Goal: Information Seeking & Learning: Learn about a topic

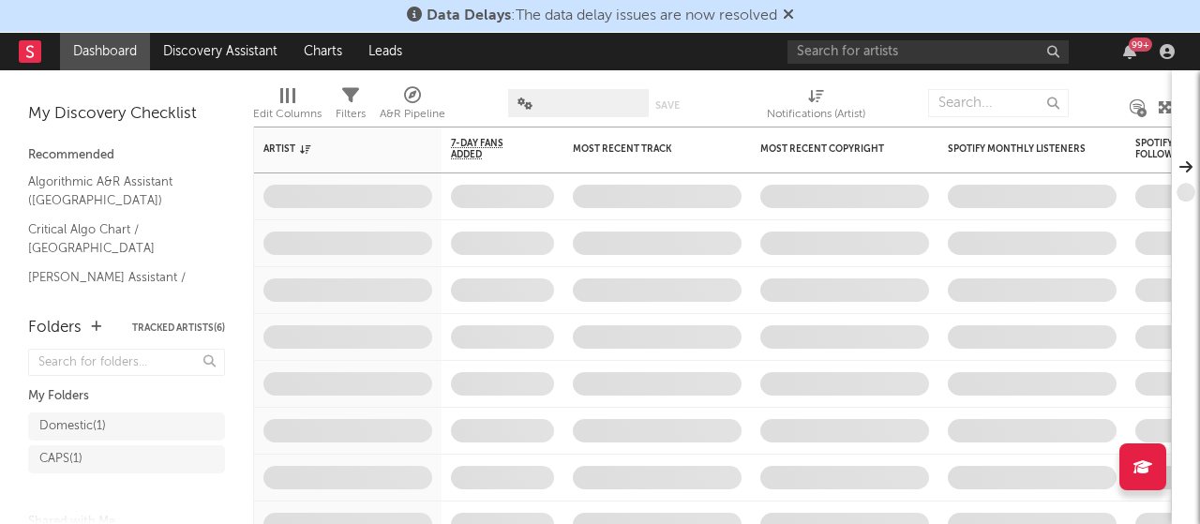
click at [827, 19] on div "Data Delays : The data delay issues are now resolved" at bounding box center [600, 16] width 1200 height 33
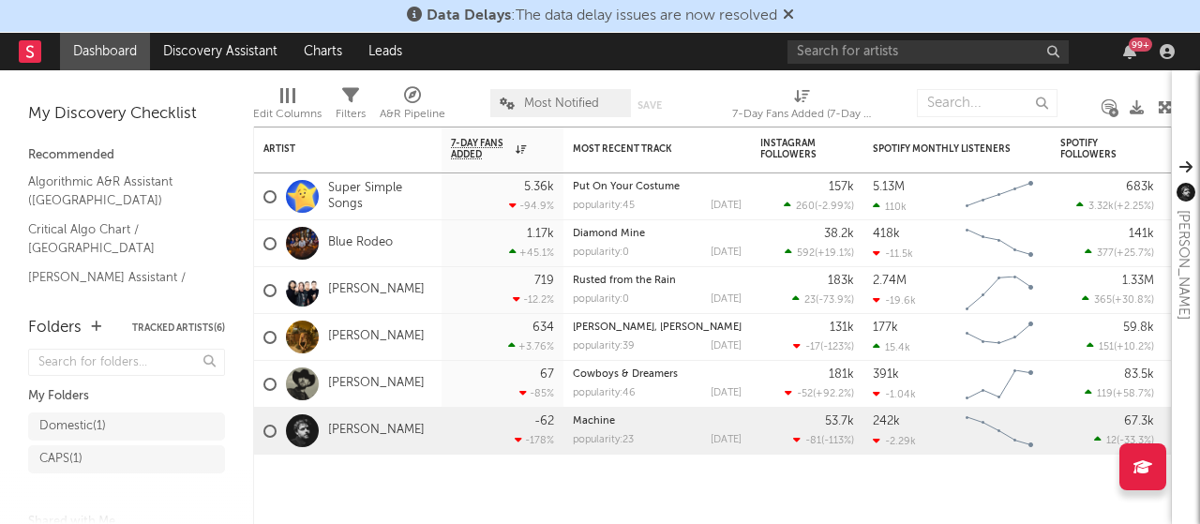
click at [790, 12] on icon at bounding box center [788, 14] width 11 height 15
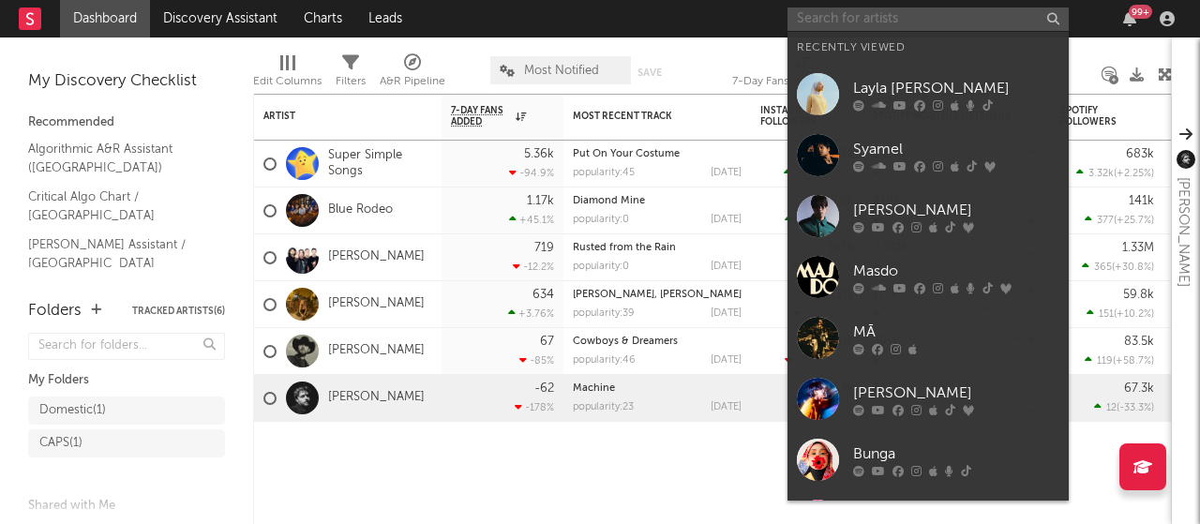
click at [860, 18] on input "text" at bounding box center [928, 19] width 281 height 23
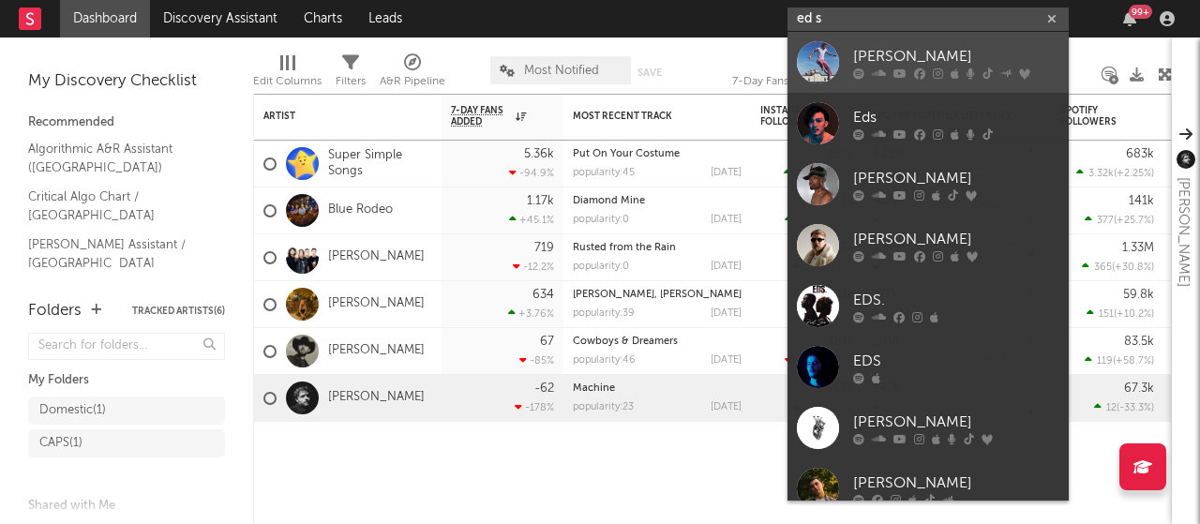
type input "ed s"
click at [892, 53] on div "[PERSON_NAME]" at bounding box center [956, 56] width 206 height 23
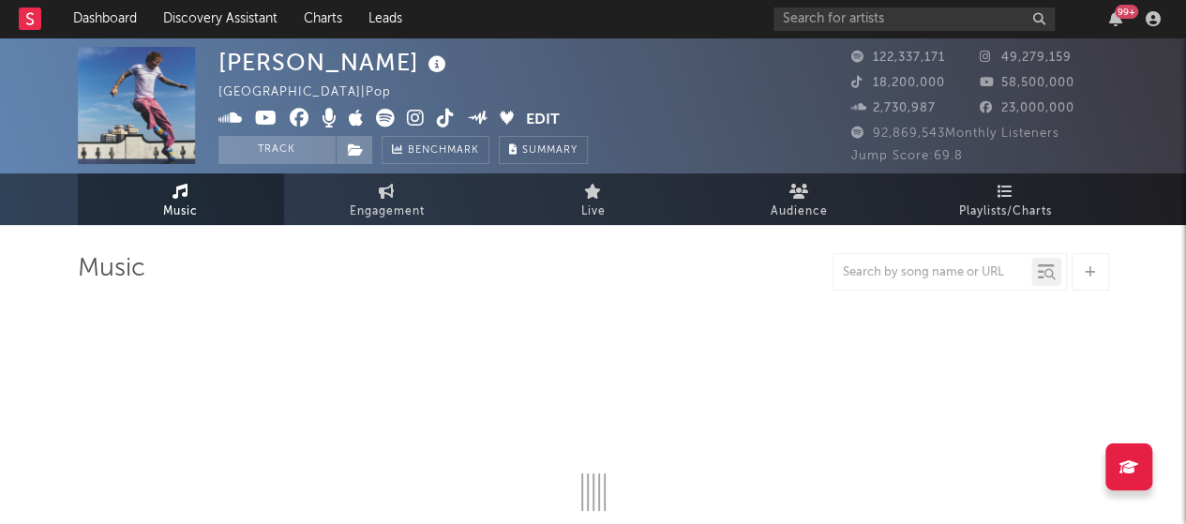
select select "6m"
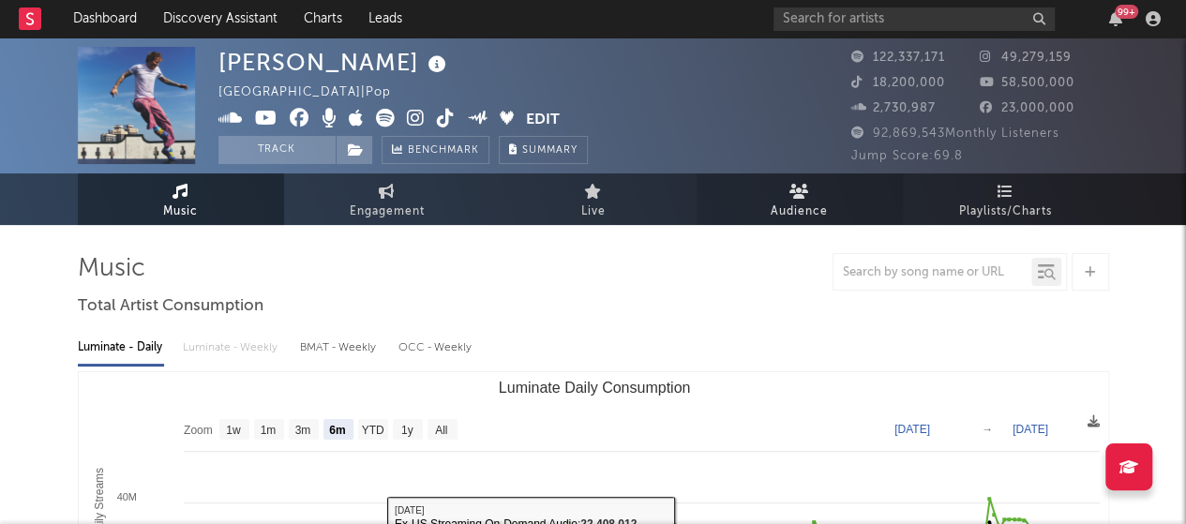
click at [793, 201] on span "Audience" at bounding box center [799, 212] width 57 height 23
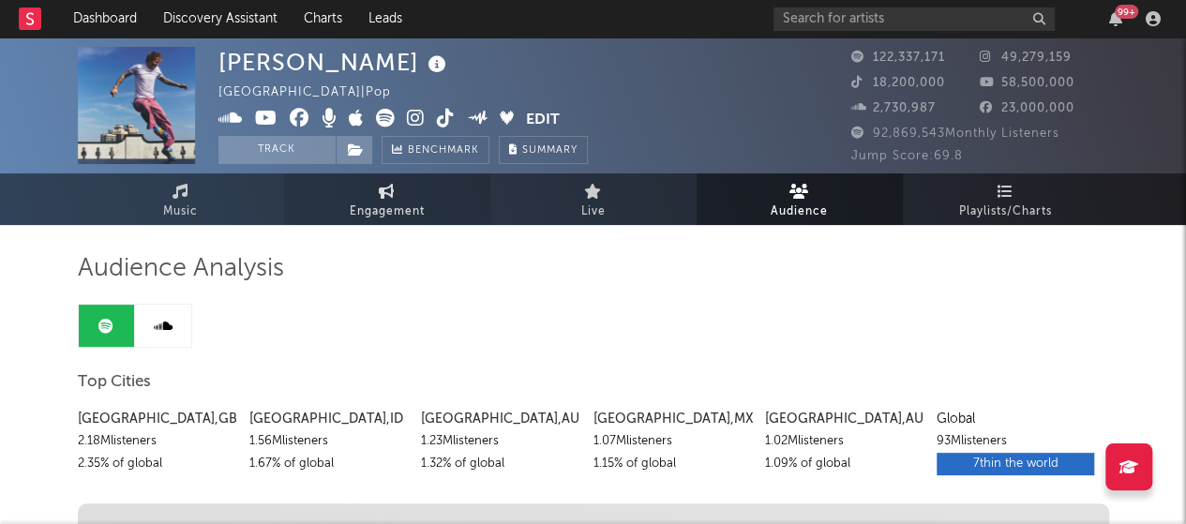
click at [414, 201] on span "Engagement" at bounding box center [387, 212] width 75 height 23
select select "1w"
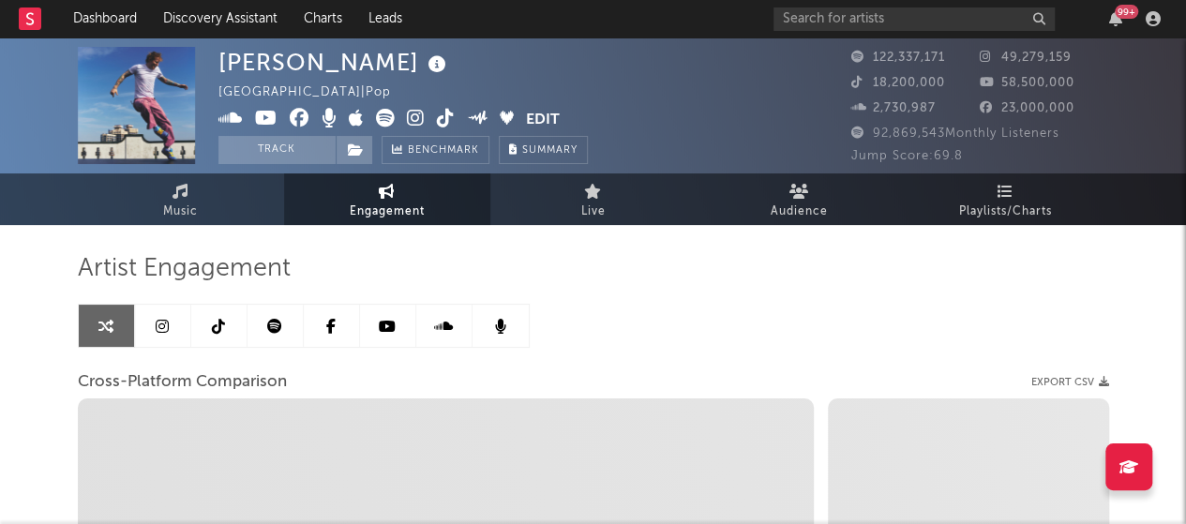
click at [287, 319] on link at bounding box center [276, 326] width 56 height 42
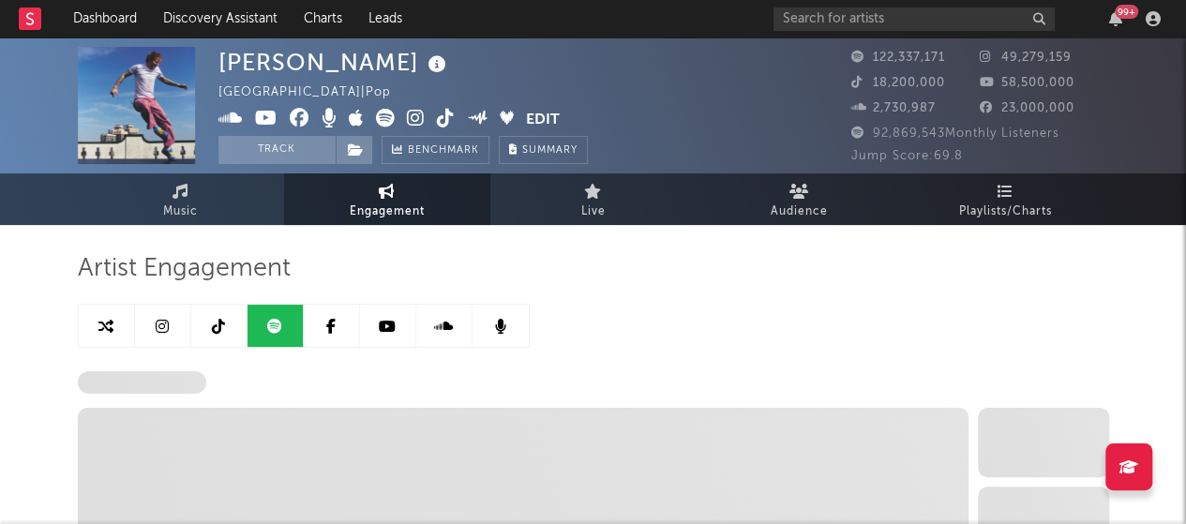
select select "6m"
select select "1w"
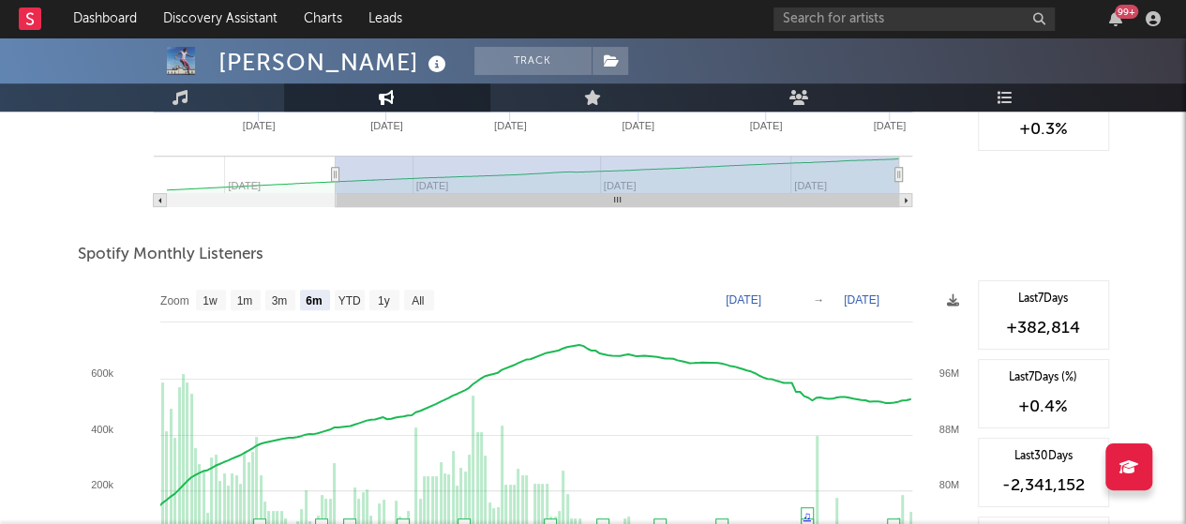
scroll to position [656, 0]
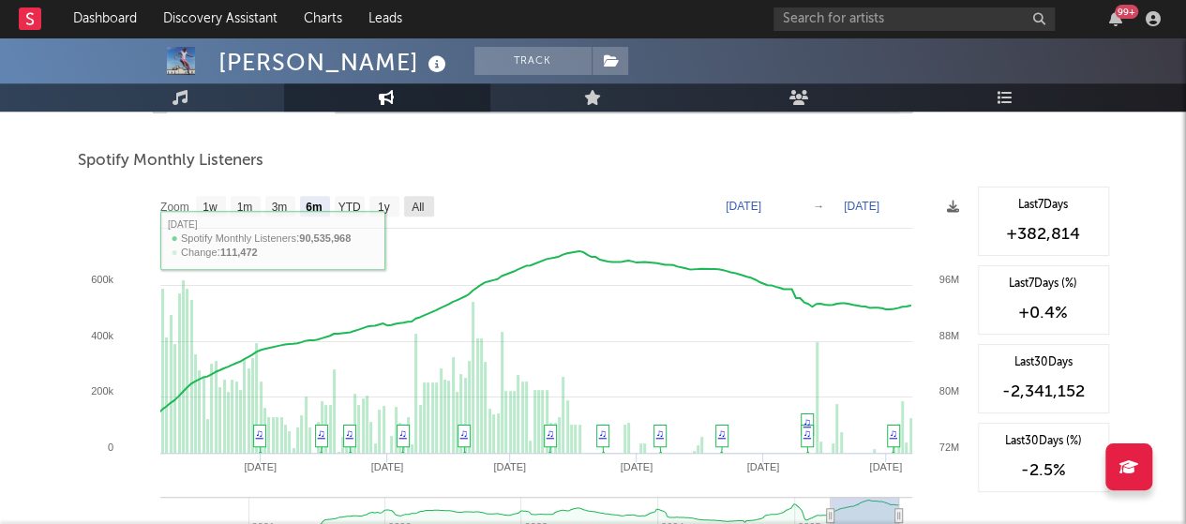
click at [426, 202] on rect at bounding box center [419, 206] width 30 height 21
select select "All"
type input "[DATE]"
